Goal: Find specific page/section: Find specific page/section

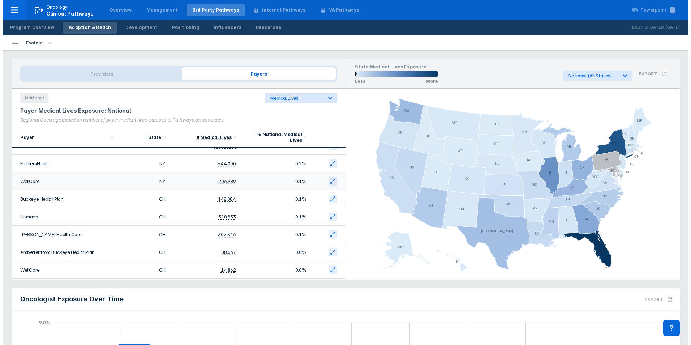
scroll to position [1735, 0]
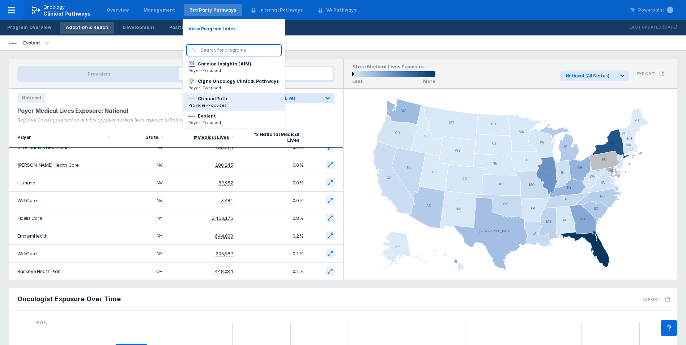
click at [207, 102] on p "ClinicalPath" at bounding box center [212, 98] width 29 height 7
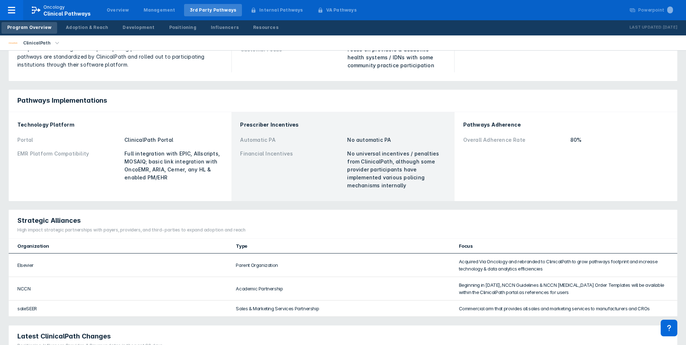
scroll to position [289, 0]
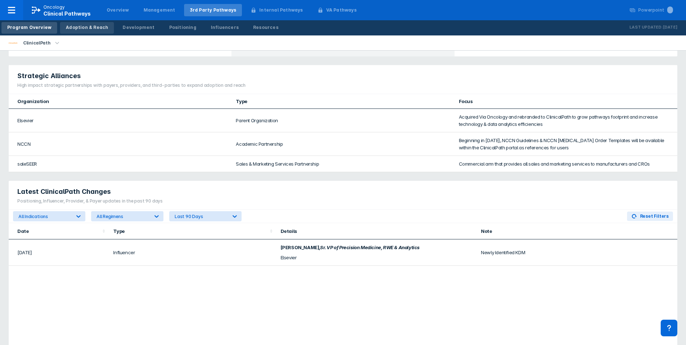
click at [95, 29] on div "Adoption & Reach" at bounding box center [87, 27] width 42 height 7
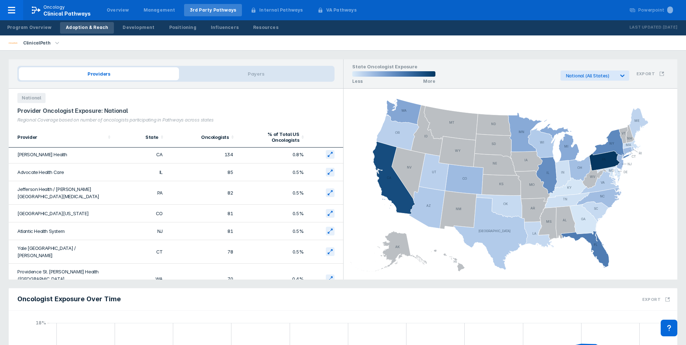
scroll to position [72, 0]
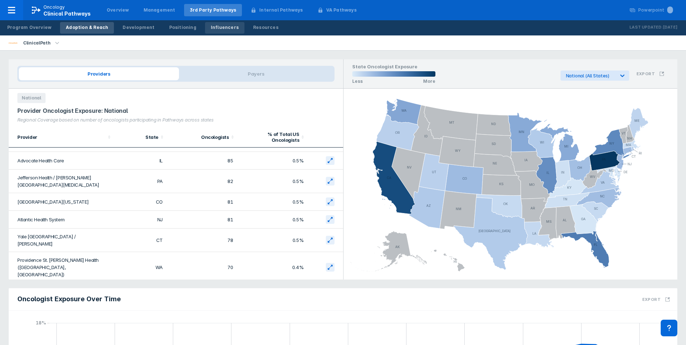
click at [211, 29] on div "Influencers" at bounding box center [225, 27] width 28 height 7
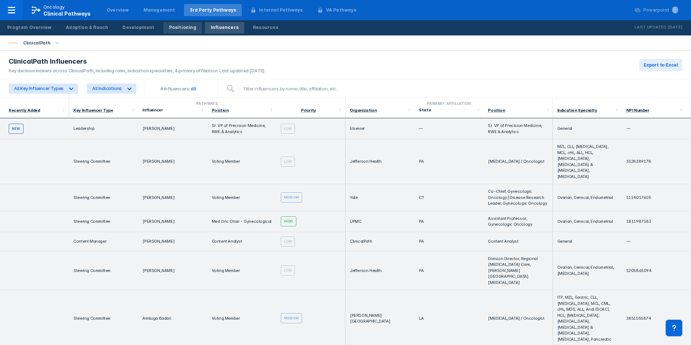
click at [178, 24] on div "Positioning" at bounding box center [182, 27] width 27 height 7
